Goal: Check status: Check status

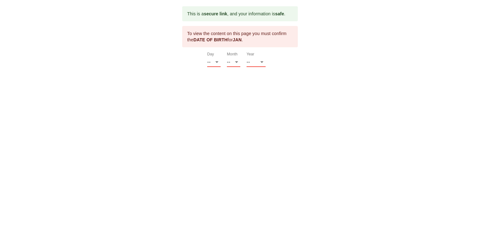
click at [206, 62] on div "This is a secure link , and your information is safe . To view the content on t…" at bounding box center [240, 36] width 116 height 61
click at [215, 65] on select "-- 01 02 03 04 05 06 07 08 09 10 11 12 13 14 15 16 17 18 19 20 21 22 23 24 25 2…" at bounding box center [213, 62] width 13 height 10
select select "04"
click at [207, 57] on select "-- 01 02 03 04 05 06 07 08 09 10 11 12 13 14 15 16 17 18 19 20 21 22 23 24 25 2…" at bounding box center [213, 62] width 13 height 10
click at [235, 64] on select "-- 01 02 03 04 05 06 07 08 09 10 11 12" at bounding box center [233, 62] width 13 height 10
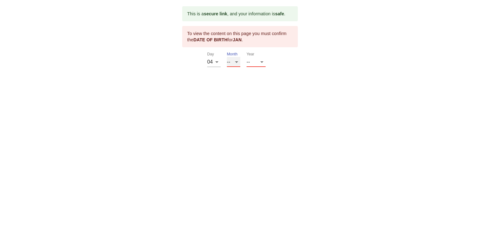
select select "02"
click at [227, 57] on select "-- 01 02 03 04 05 06 07 08 09 10 11 12" at bounding box center [233, 62] width 13 height 10
click at [261, 63] on select "-- 2025 2024 2023 2022 2021 2020 2019 2018 2017 2016 2015 2014 2013 2012 2011 2…" at bounding box center [256, 62] width 19 height 10
click at [256, 63] on select "-- 2025 2024 2023 2022 2021 2020 2019 2018 2017 2016 2015 2014 2013 2012 2011 2…" at bounding box center [256, 62] width 19 height 10
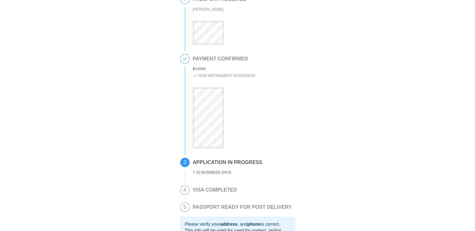
scroll to position [63, 0]
